Goal: Task Accomplishment & Management: Manage account settings

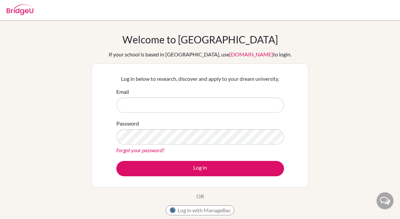
type input "S"
type input "[EMAIL_ADDRESS][DOMAIN_NAME]"
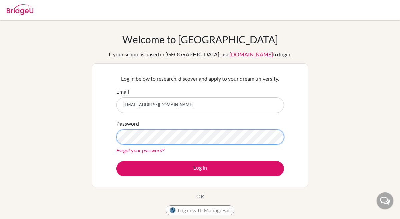
click at [116, 161] on button "Log in" at bounding box center [200, 168] width 168 height 15
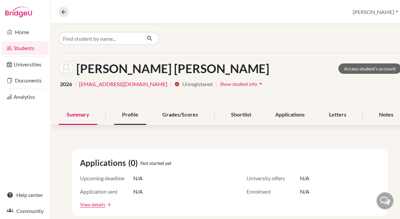
click at [131, 113] on div "Profile" at bounding box center [130, 115] width 32 height 20
click at [182, 117] on div "Grades/Scores" at bounding box center [180, 115] width 52 height 20
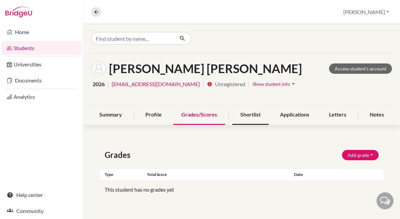
click at [255, 117] on div "Shortlist" at bounding box center [251, 115] width 36 height 20
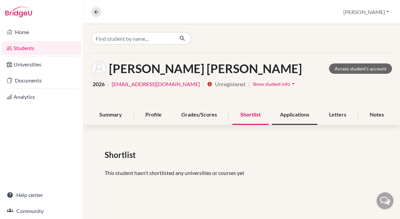
click at [290, 116] on div "Applications" at bounding box center [294, 115] width 45 height 20
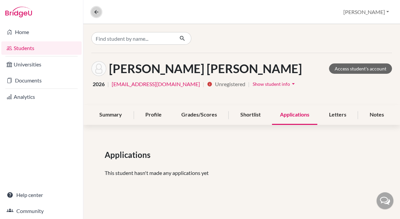
click at [96, 11] on icon at bounding box center [96, 12] width 6 height 6
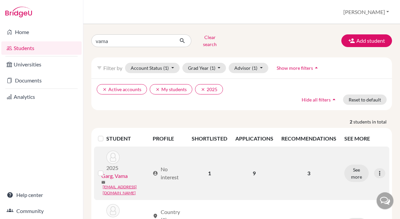
click at [121, 172] on link "Garg, Vama" at bounding box center [114, 176] width 26 height 8
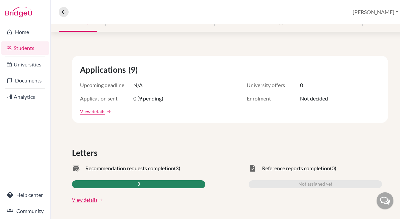
scroll to position [88, 0]
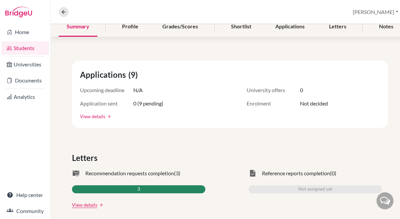
click at [93, 117] on link "View details" at bounding box center [92, 116] width 25 height 7
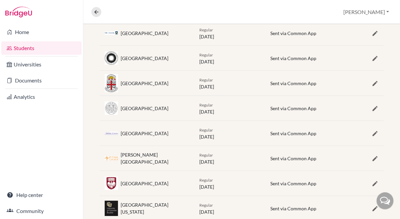
scroll to position [203, 0]
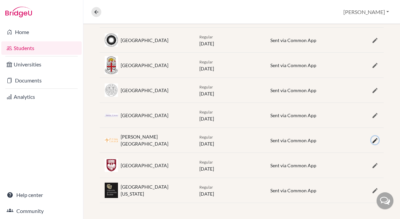
click at [375, 139] on icon "button" at bounding box center [375, 140] width 7 height 7
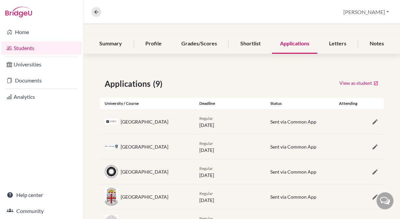
scroll to position [70, 0]
click at [94, 12] on icon at bounding box center [96, 12] width 6 height 6
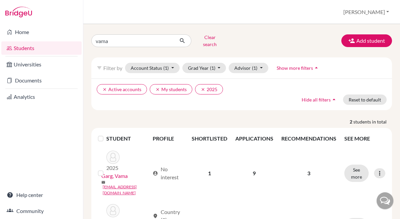
scroll to position [30, 0]
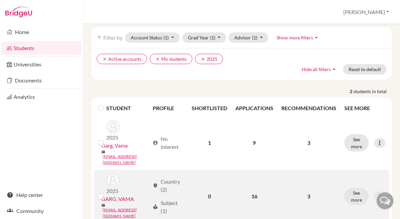
click at [131, 195] on link "GARG, VAMA" at bounding box center [117, 199] width 33 height 8
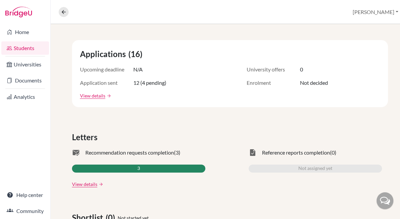
scroll to position [113, 0]
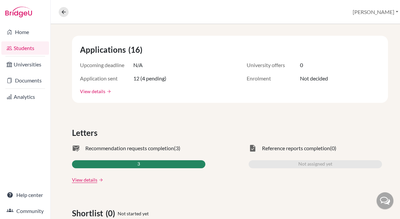
click at [98, 93] on link "View details" at bounding box center [92, 91] width 25 height 7
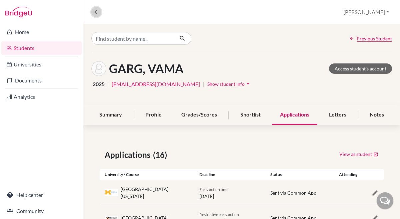
click at [96, 12] on icon at bounding box center [96, 12] width 6 height 6
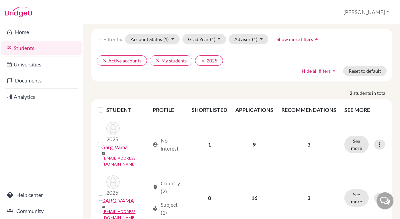
scroll to position [30, 0]
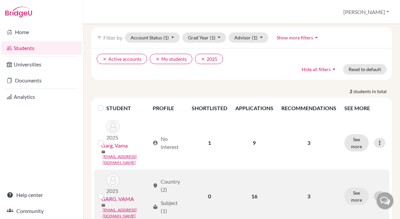
click at [381, 193] on icon at bounding box center [380, 196] width 7 height 7
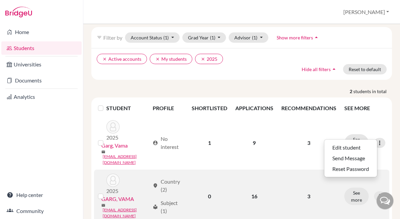
click at [106, 192] on label at bounding box center [106, 192] width 0 height 0
click at [0, 0] on input "checkbox" at bounding box center [0, 0] width 0 height 0
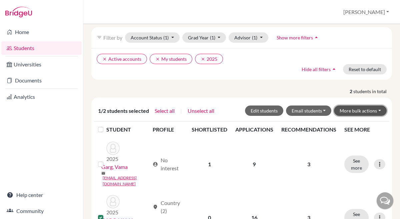
click at [370, 105] on button "More bulk actions" at bounding box center [360, 110] width 53 height 10
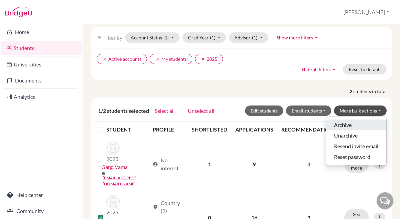
click at [358, 119] on button "Archive" at bounding box center [356, 124] width 60 height 11
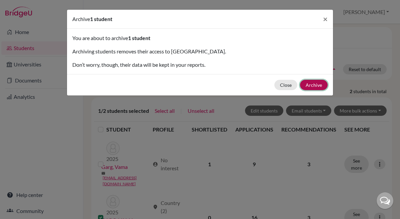
click at [311, 86] on button "Archive" at bounding box center [314, 85] width 28 height 10
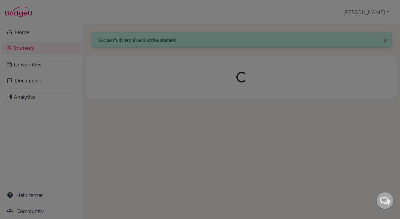
scroll to position [0, 0]
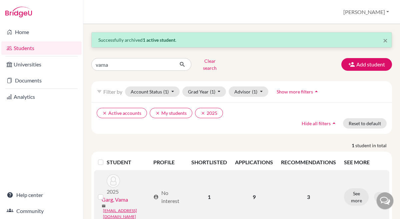
click at [118, 196] on link "Garg, Vama" at bounding box center [115, 200] width 26 height 8
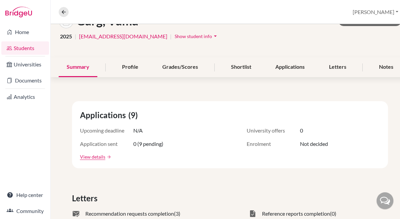
scroll to position [48, 0]
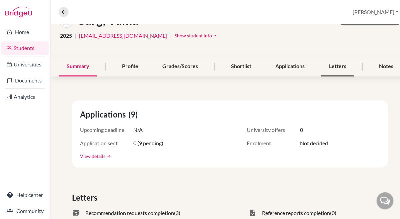
click at [341, 69] on div "Letters" at bounding box center [337, 67] width 33 height 20
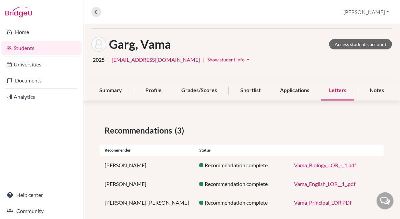
scroll to position [33, 0]
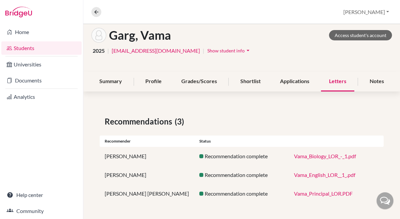
click at [321, 156] on link "Vama_Biology_LOR_-_1.pdf" at bounding box center [325, 156] width 62 height 6
click at [306, 176] on link "Vama_English_LOR__1_.pdf" at bounding box center [324, 175] width 61 height 6
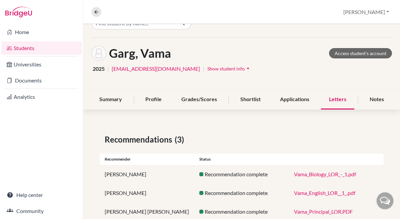
scroll to position [14, 0]
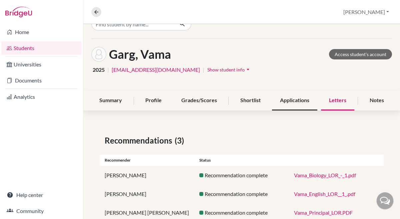
click at [301, 103] on div "Applications" at bounding box center [294, 101] width 45 height 20
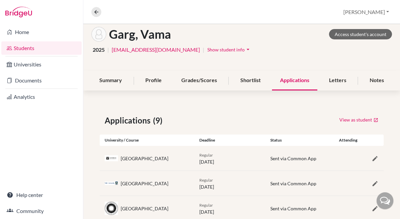
scroll to position [32, 0]
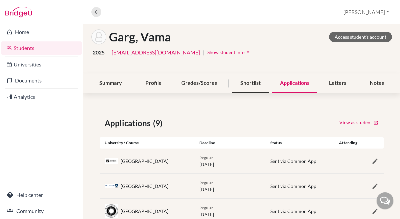
click at [249, 82] on div "Shortlist" at bounding box center [251, 83] width 36 height 20
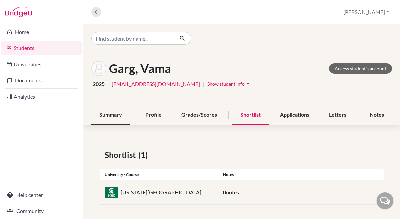
click at [117, 113] on div "Summary" at bounding box center [110, 115] width 39 height 20
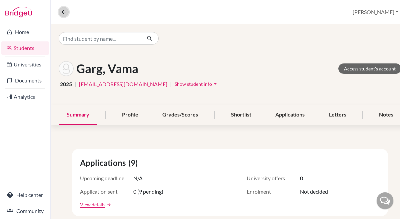
click at [64, 13] on icon at bounding box center [64, 12] width 6 height 6
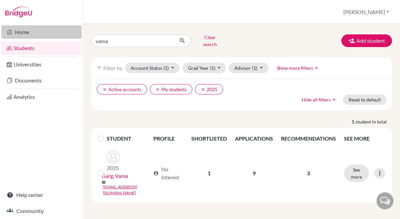
click at [52, 32] on link "Home" at bounding box center [41, 31] width 80 height 13
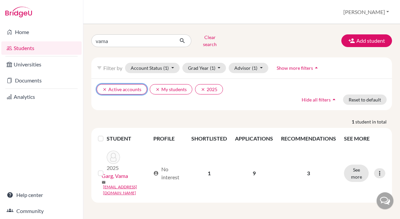
click at [105, 87] on icon "clear" at bounding box center [104, 89] width 5 height 5
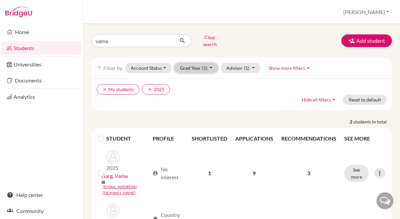
click at [209, 63] on button "Grad Year (1)" at bounding box center [197, 68] width 44 height 10
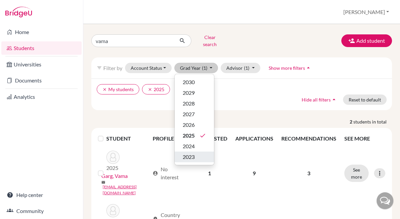
click at [196, 153] on div "2023" at bounding box center [194, 157] width 23 height 8
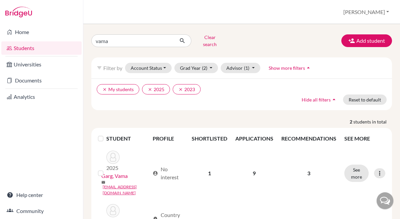
click at [106, 134] on label at bounding box center [106, 134] width 0 height 0
click at [0, 0] on input "checkbox" at bounding box center [0, 0] width 0 height 0
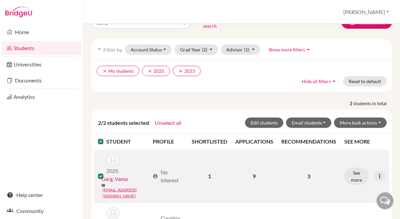
scroll to position [15, 0]
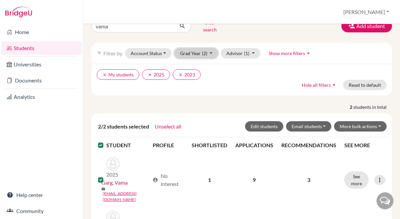
click at [213, 51] on button "Grad Year (2)" at bounding box center [197, 53] width 44 height 10
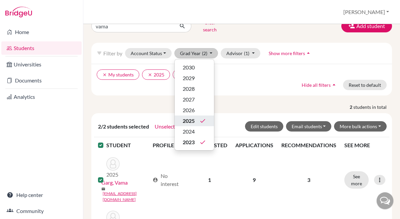
click at [202, 117] on div "2025 done" at bounding box center [194, 121] width 23 height 8
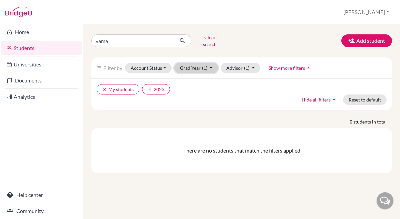
click at [211, 63] on button "Grad Year (1)" at bounding box center [197, 68] width 44 height 10
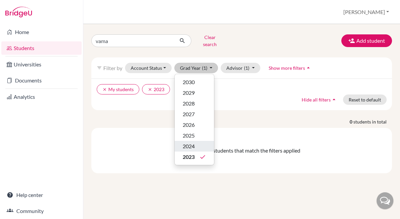
click at [197, 142] on div "2024" at bounding box center [194, 146] width 23 height 8
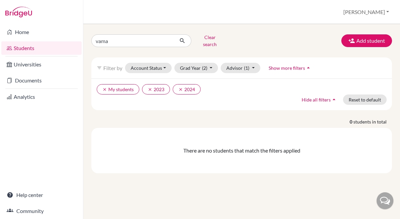
click at [48, 49] on link "Students" at bounding box center [41, 47] width 80 height 13
